Goal: Transaction & Acquisition: Book appointment/travel/reservation

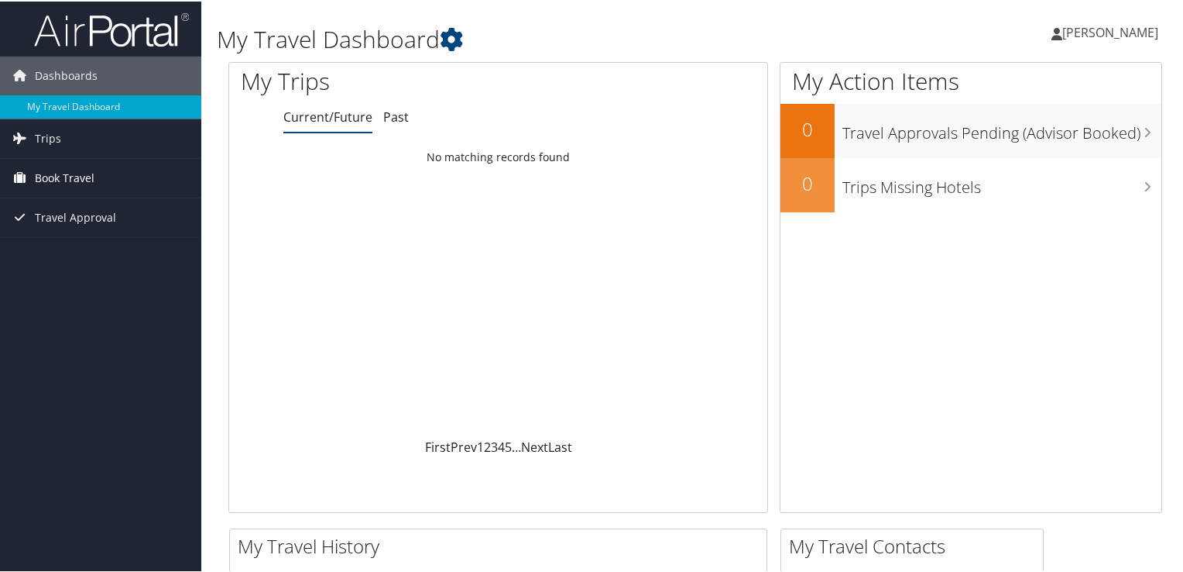
click at [87, 170] on span "Book Travel" at bounding box center [65, 176] width 60 height 39
click at [70, 132] on link "Trips" at bounding box center [100, 137] width 201 height 39
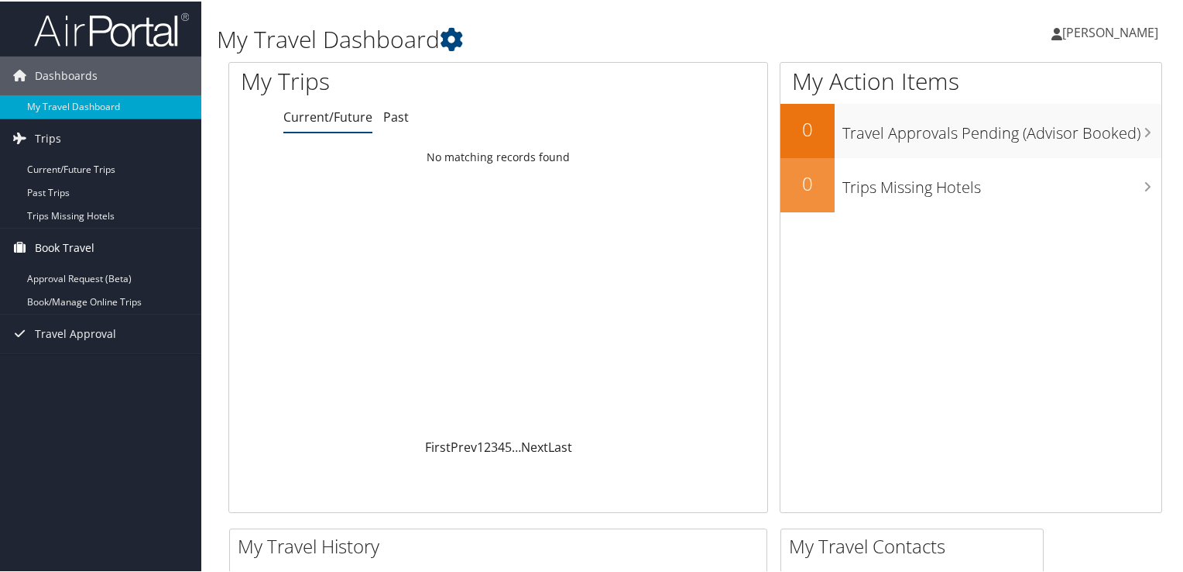
click at [84, 248] on span "Book Travel" at bounding box center [65, 246] width 60 height 39
click at [77, 245] on span "Book Travel" at bounding box center [65, 246] width 60 height 39
click at [84, 295] on link "Book/Manage Online Trips" at bounding box center [100, 300] width 201 height 23
click at [129, 291] on link "Book/Manage Online Trips" at bounding box center [100, 300] width 201 height 23
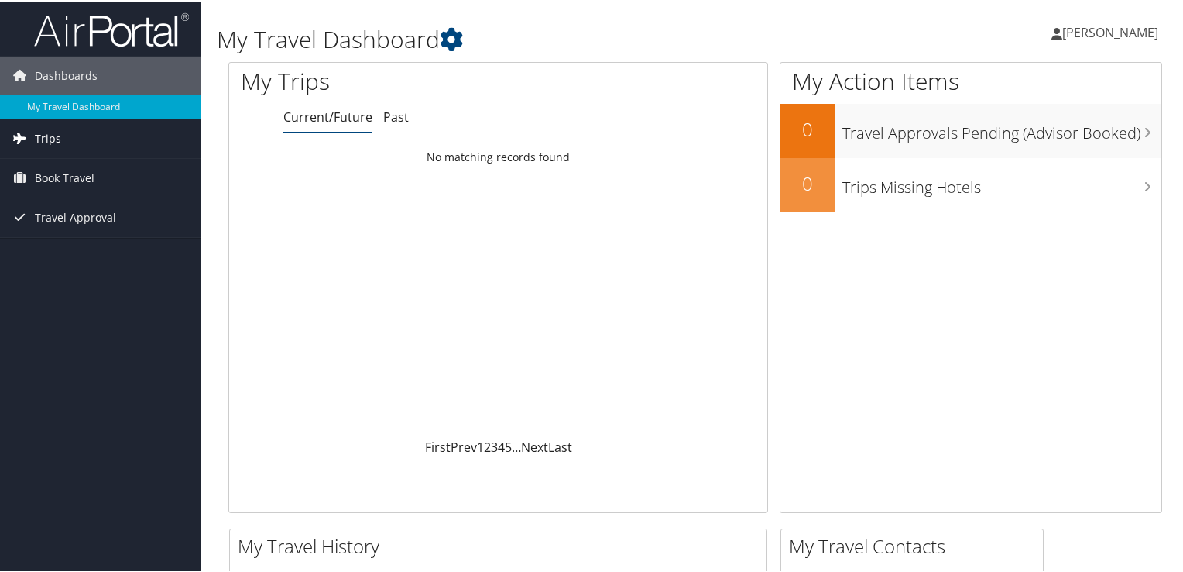
click at [95, 143] on link "Trips" at bounding box center [100, 137] width 201 height 39
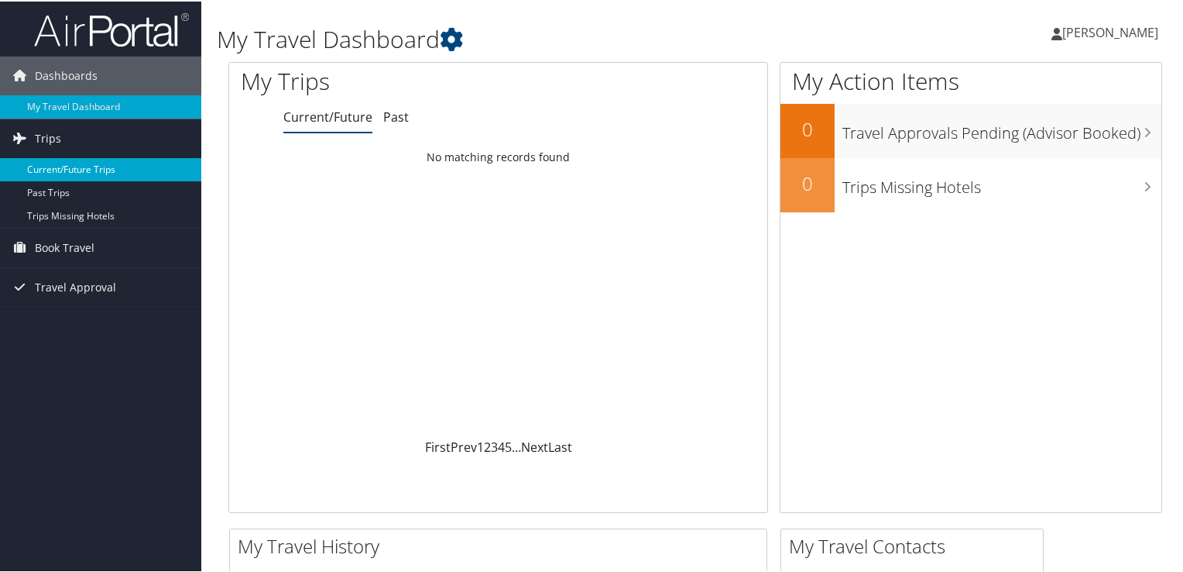
click at [75, 166] on link "Current/Future Trips" at bounding box center [100, 167] width 201 height 23
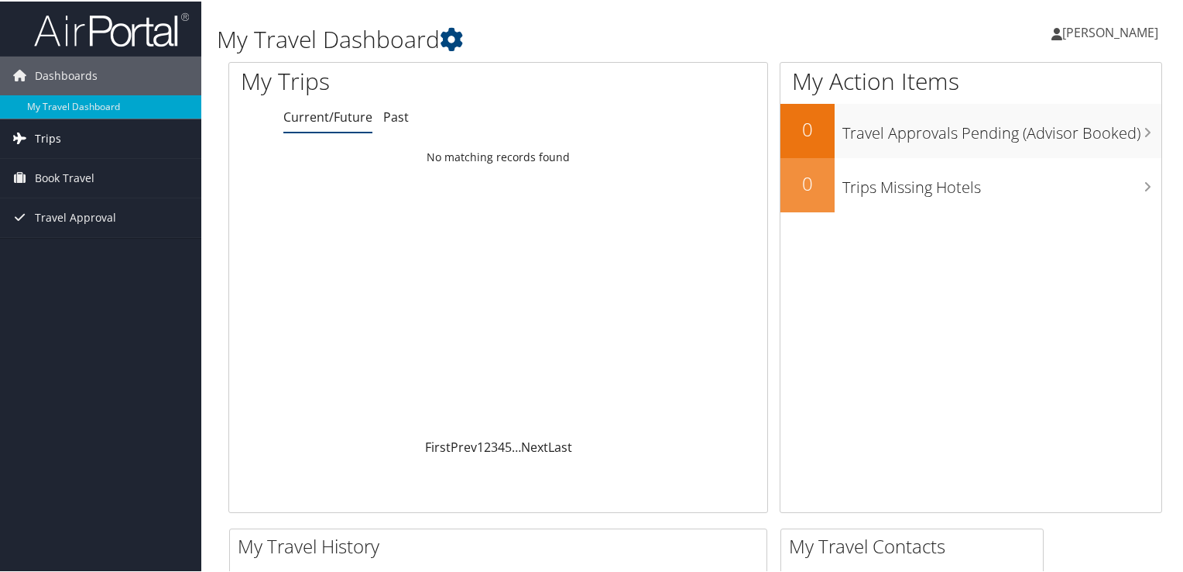
click at [121, 139] on link "Trips" at bounding box center [100, 137] width 201 height 39
click at [84, 251] on span "Book Travel" at bounding box center [65, 246] width 60 height 39
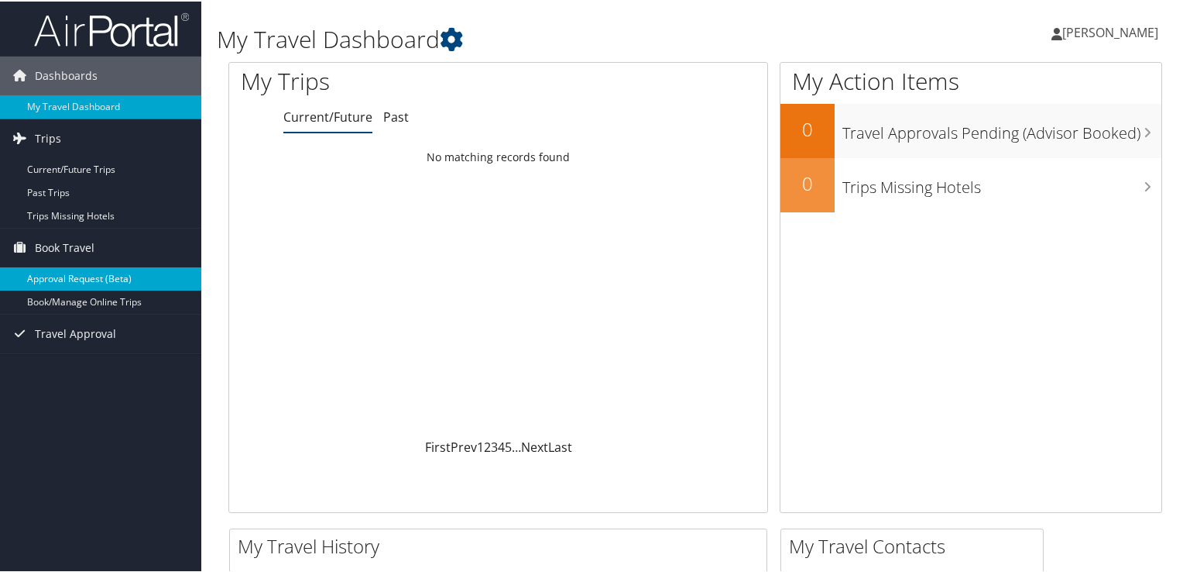
click at [89, 279] on link "Approval Request (Beta)" at bounding box center [100, 277] width 201 height 23
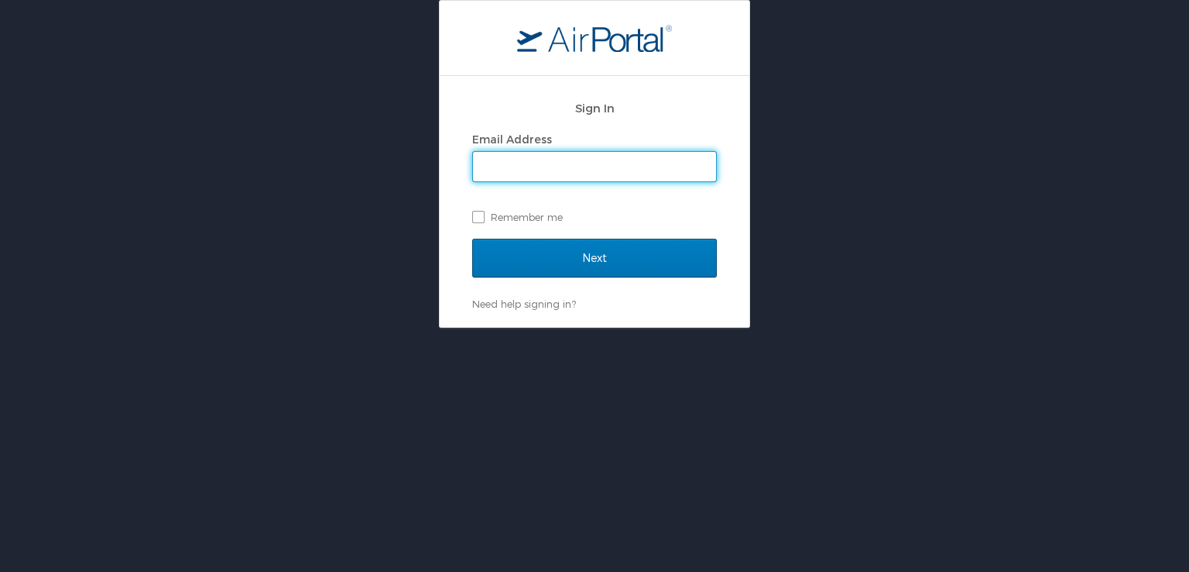
type input "[PERSON_NAME][EMAIL_ADDRESS][DOMAIN_NAME]"
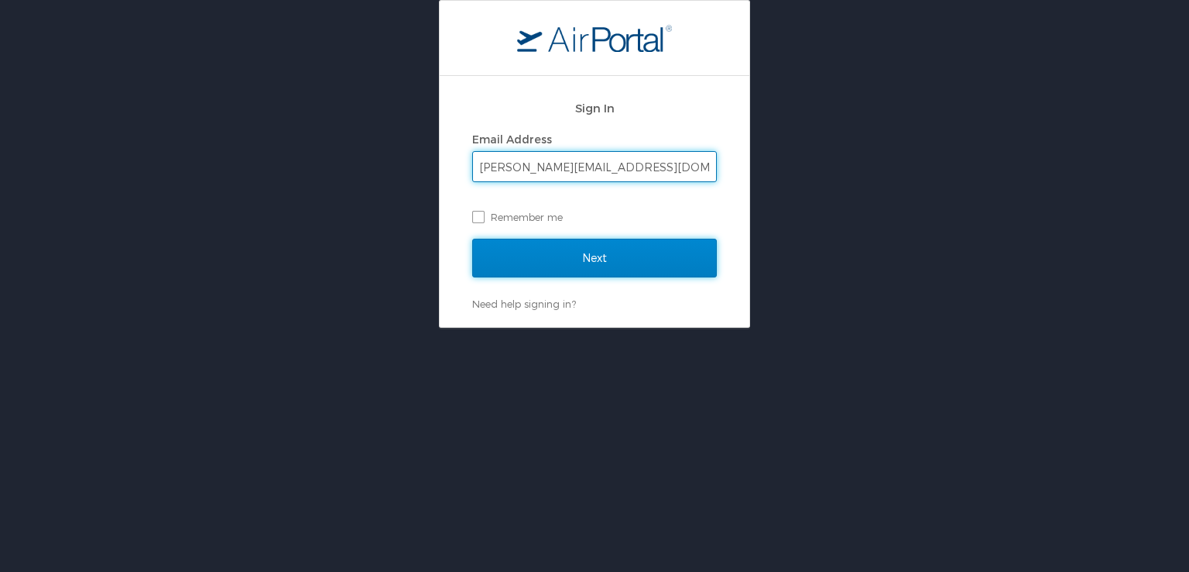
click at [605, 266] on input "Next" at bounding box center [594, 258] width 245 height 39
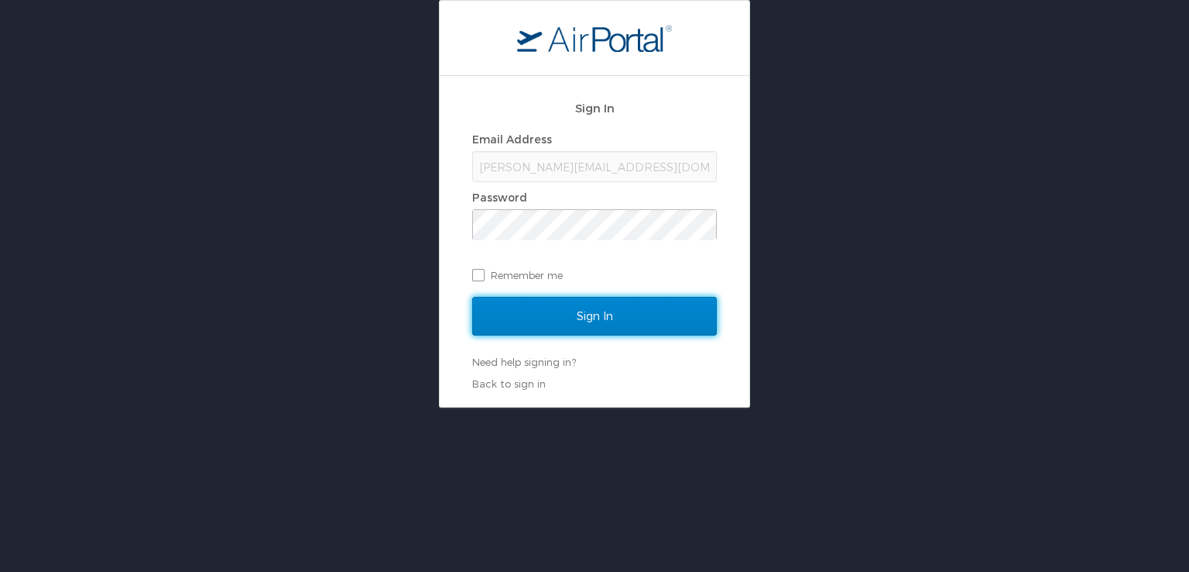
click at [588, 322] on input "Sign In" at bounding box center [594, 316] width 245 height 39
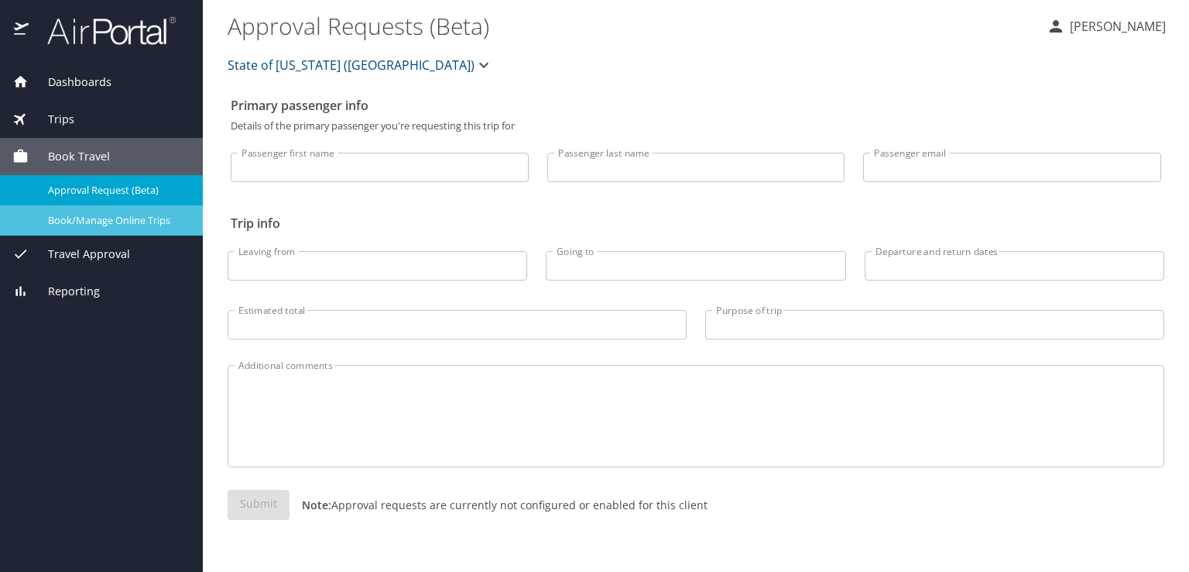
click at [152, 221] on span "Book/Manage Online Trips" at bounding box center [116, 220] width 136 height 15
